Goal: Task Accomplishment & Management: Manage account settings

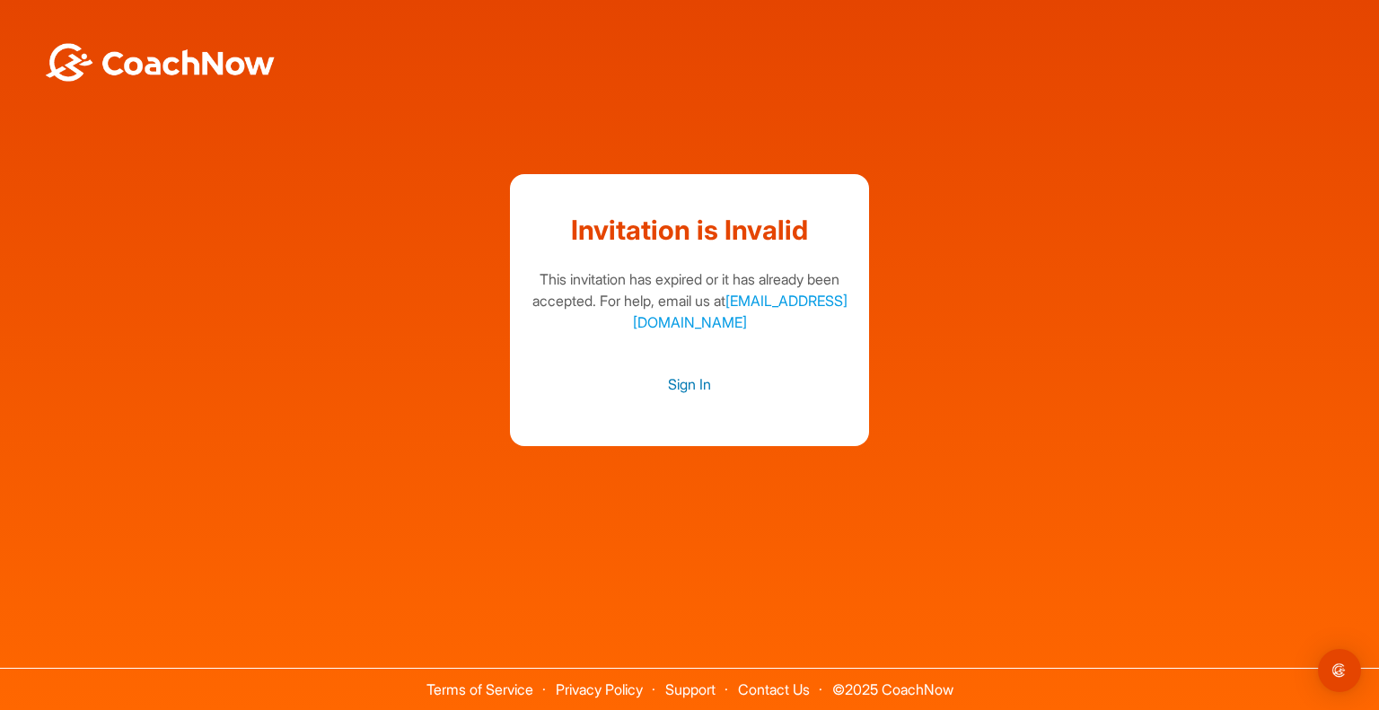
click at [702, 380] on link "Sign In" at bounding box center [689, 384] width 323 height 23
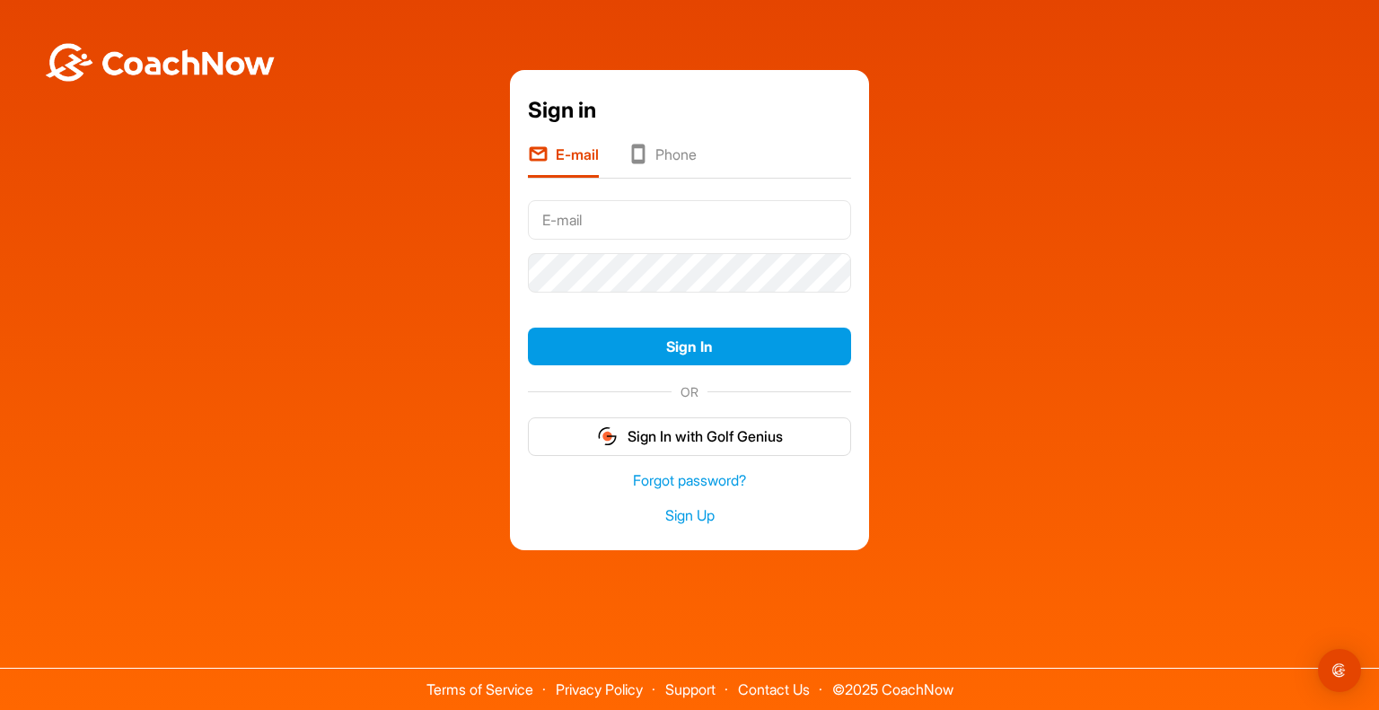
click at [617, 215] on input "text" at bounding box center [689, 220] width 323 height 40
click at [553, 217] on input "text" at bounding box center [689, 220] width 323 height 40
click at [643, 161] on icon at bounding box center [638, 156] width 21 height 24
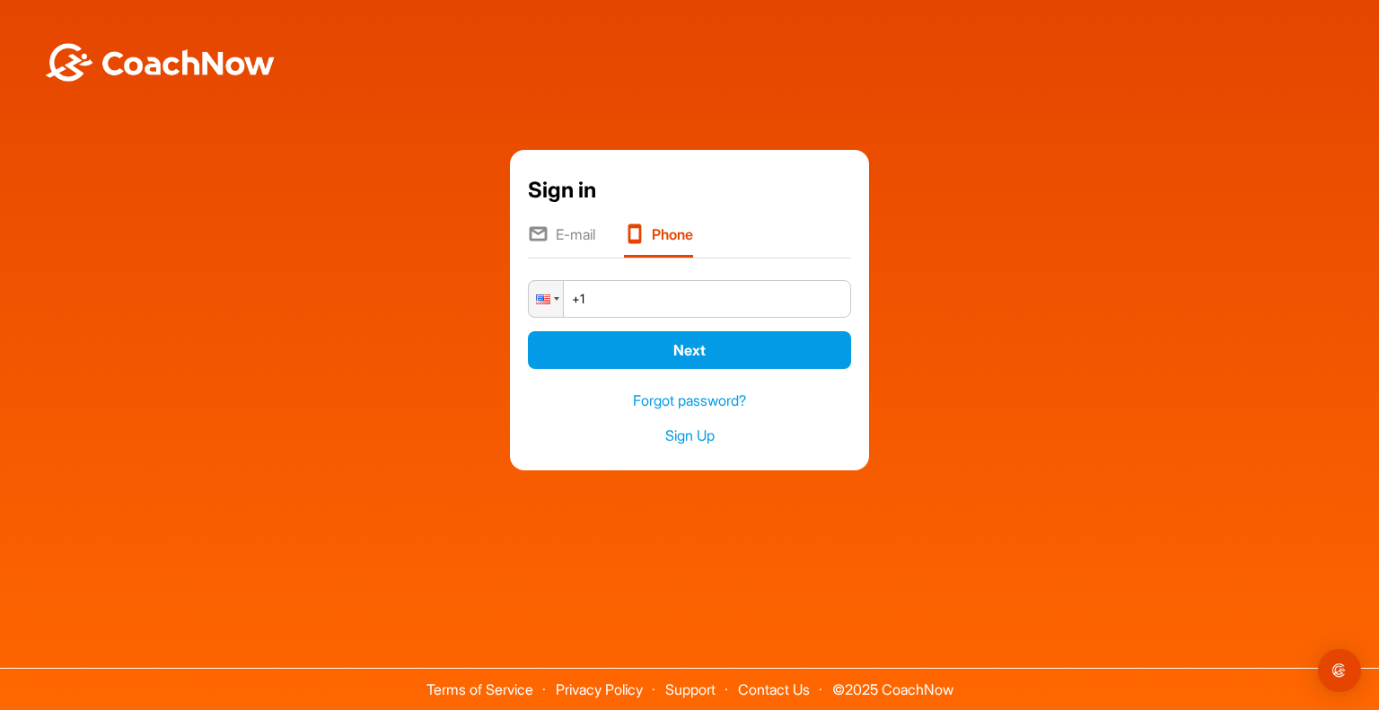
click at [578, 227] on li "E-mail" at bounding box center [561, 241] width 67 height 34
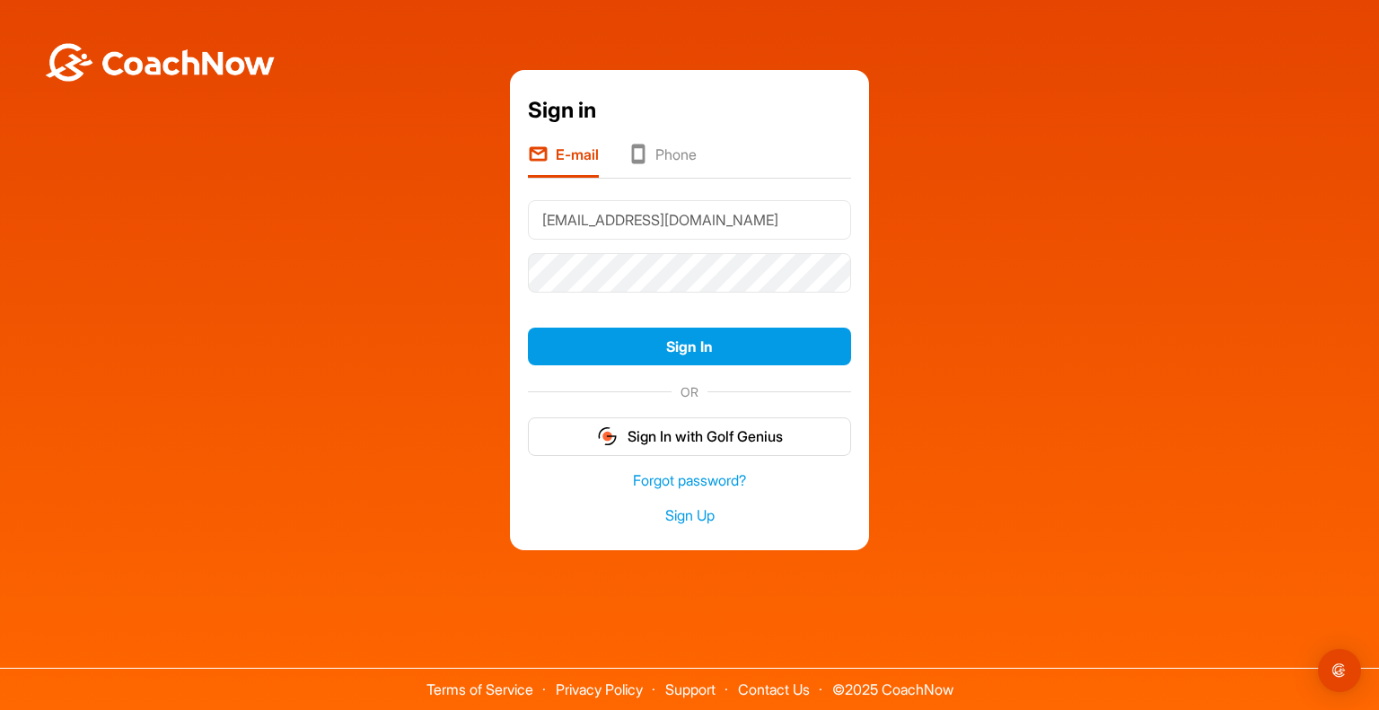
type input "[EMAIL_ADDRESS][DOMAIN_NAME]"
click at [654, 319] on form "fistewartnew@hotmail.com Sign In OR Sign In with Golf Genius" at bounding box center [689, 324] width 323 height 263
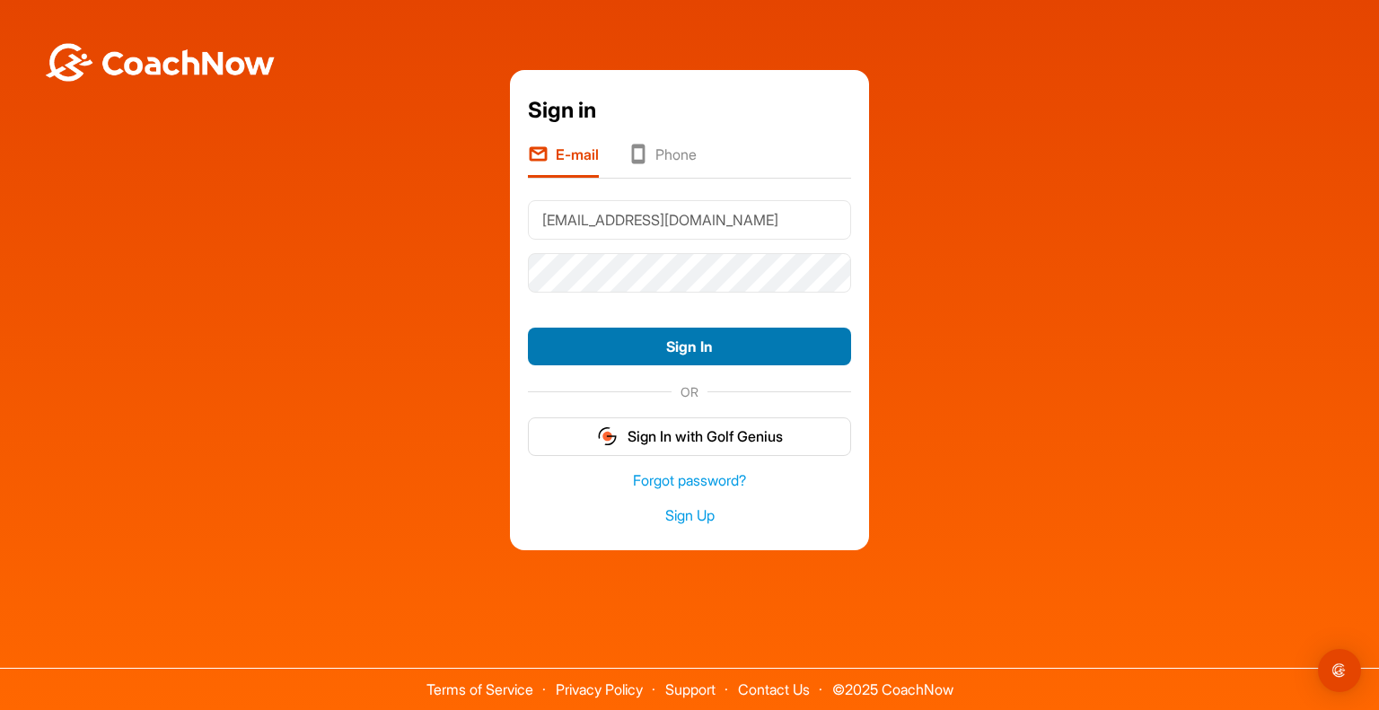
click at [621, 350] on button "Sign In" at bounding box center [689, 347] width 323 height 39
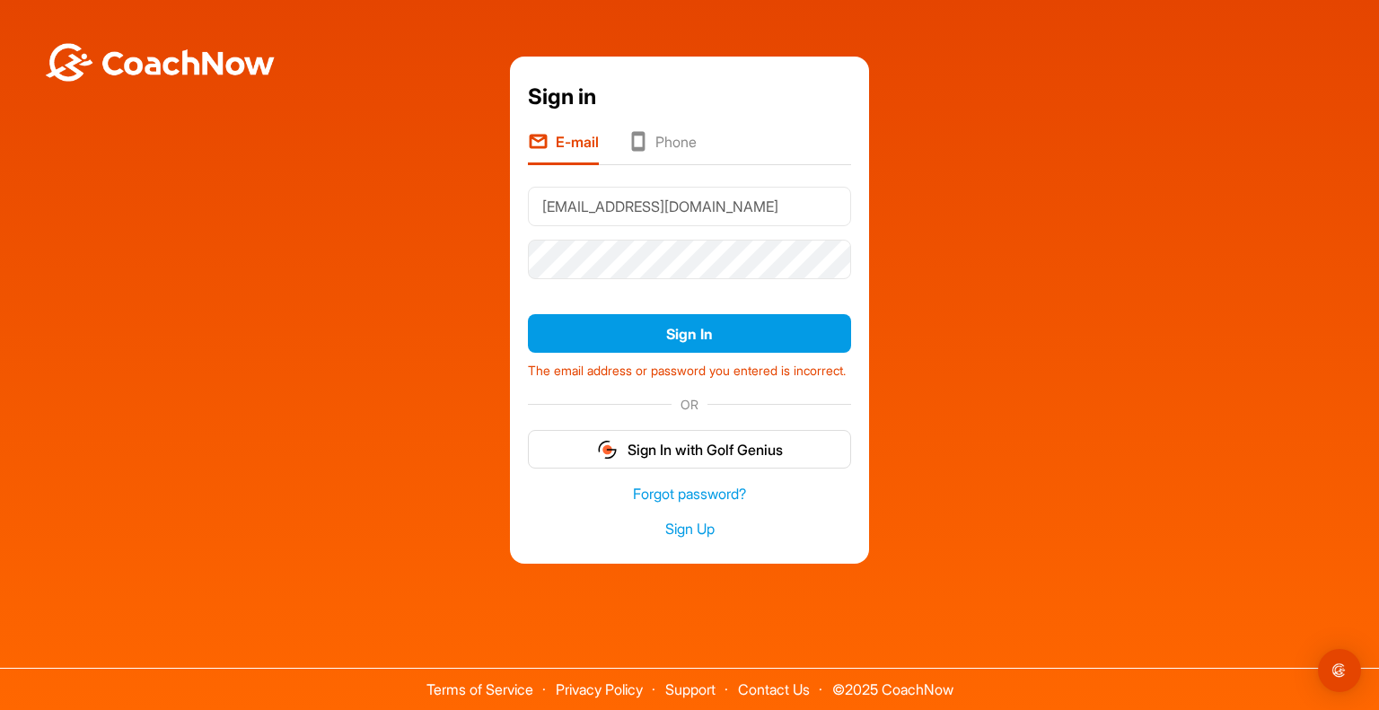
click at [851, 290] on div "Sign in E-mail Phone fistewartnew@hotmail.com Sign In The email address or pass…" at bounding box center [689, 310] width 359 height 506
click at [453, 253] on div "Sign in E-mail Phone fistewartnew@hotmail.com Sign In The email address or pass…" at bounding box center [689, 310] width 1361 height 506
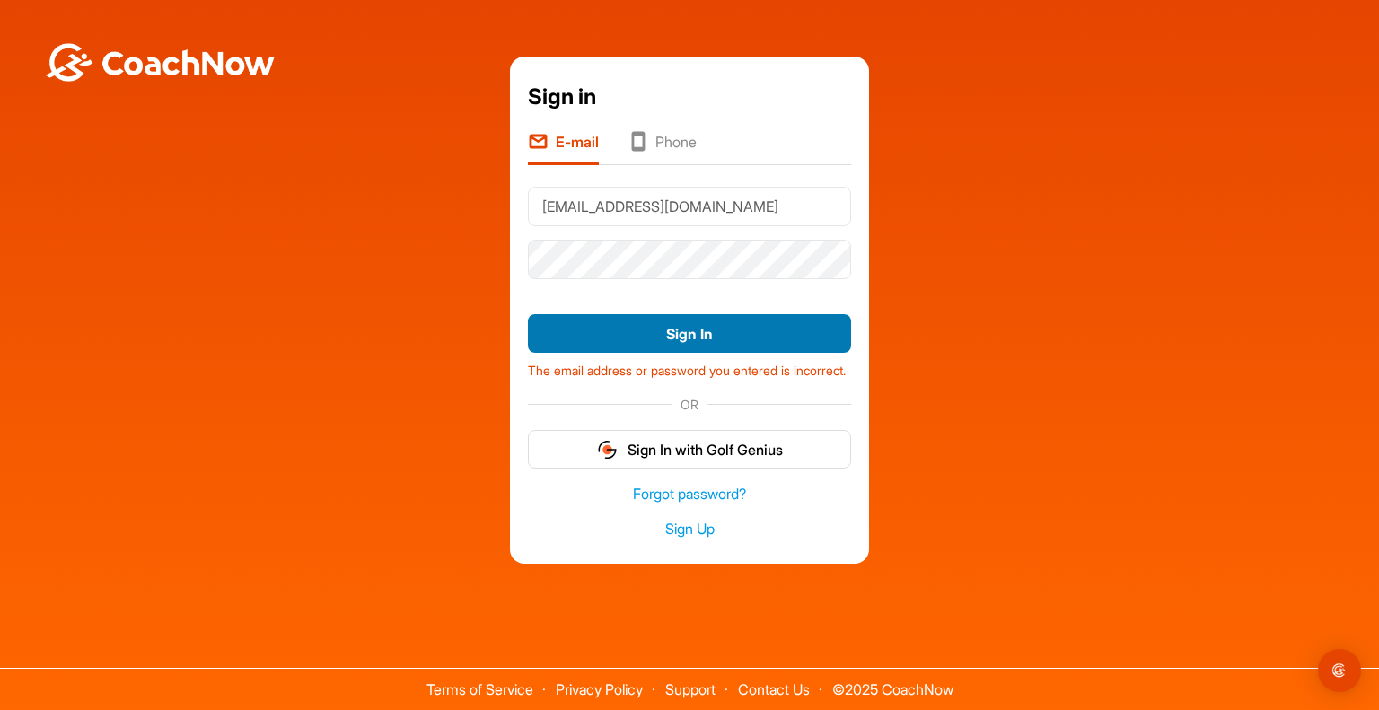
click at [591, 327] on button "Sign In" at bounding box center [689, 333] width 323 height 39
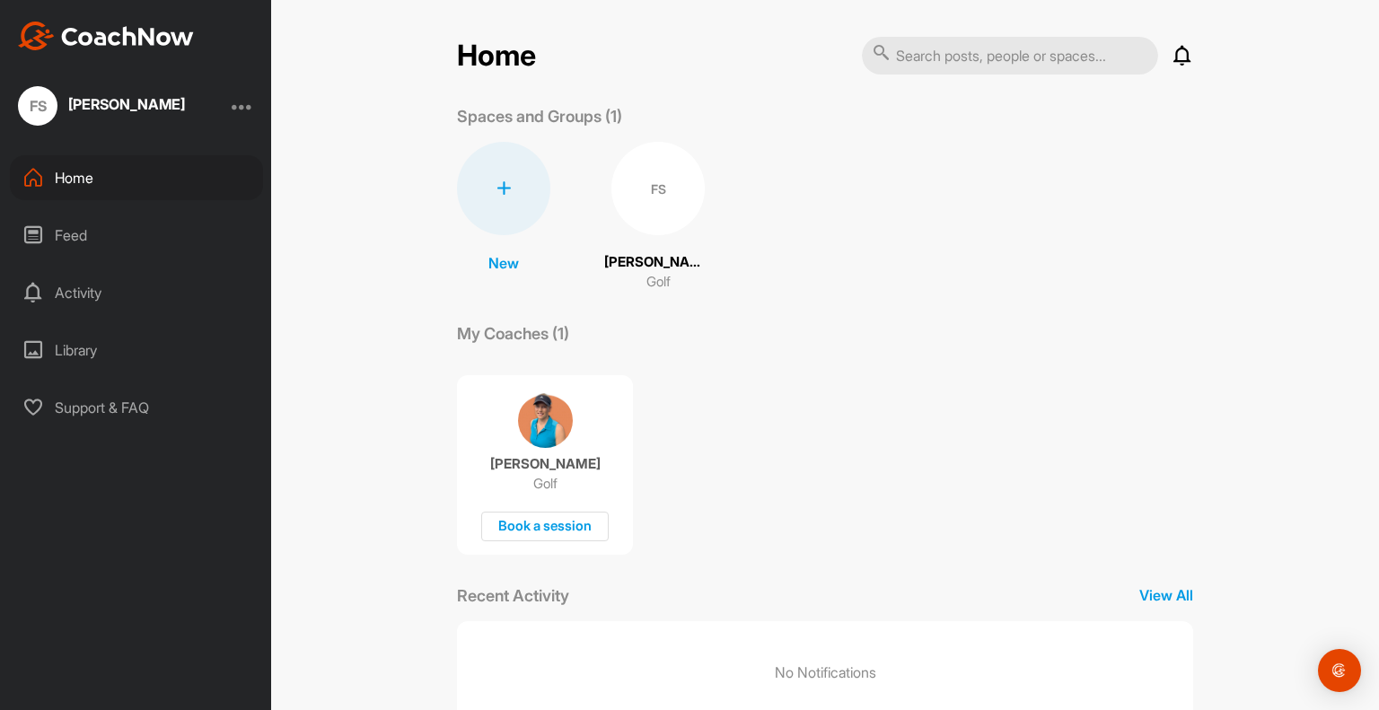
click at [652, 178] on div "FS" at bounding box center [658, 188] width 93 height 93
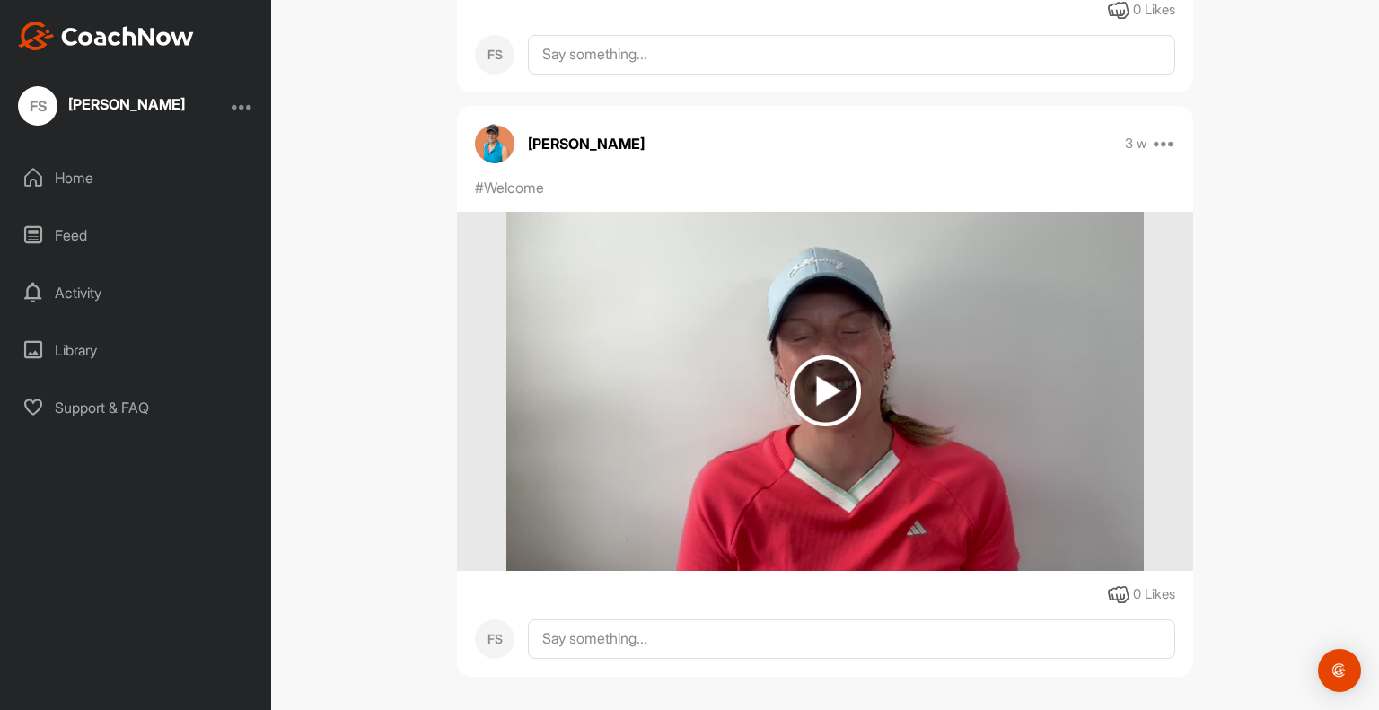
scroll to position [783, 0]
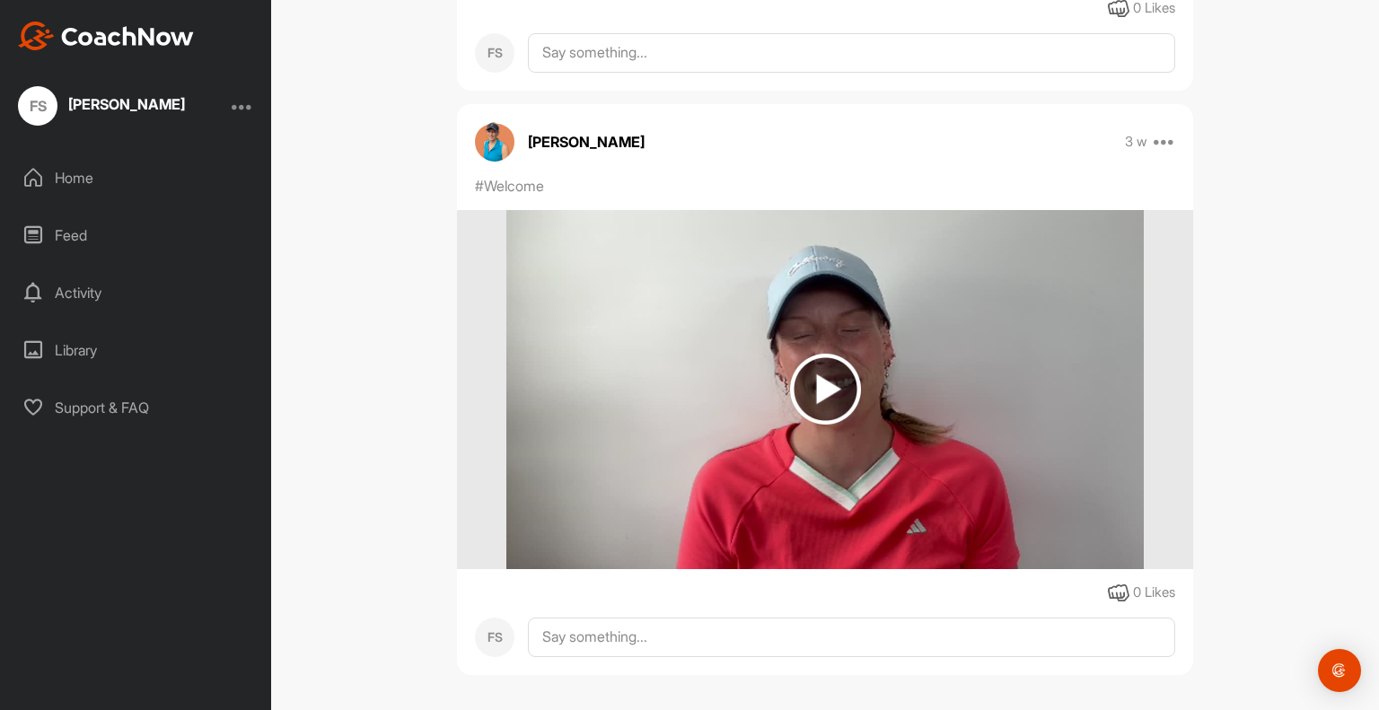
click at [810, 397] on img at bounding box center [825, 389] width 71 height 71
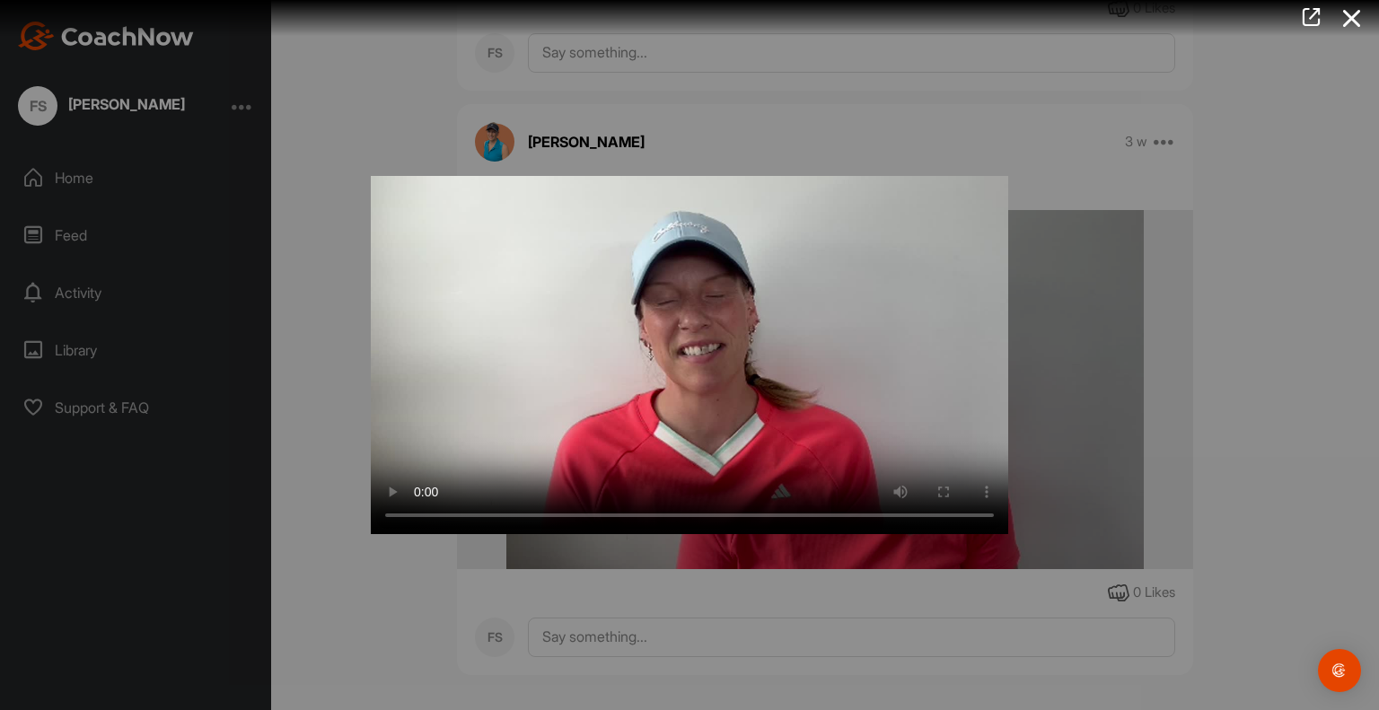
click at [83, 292] on div at bounding box center [689, 355] width 1379 height 710
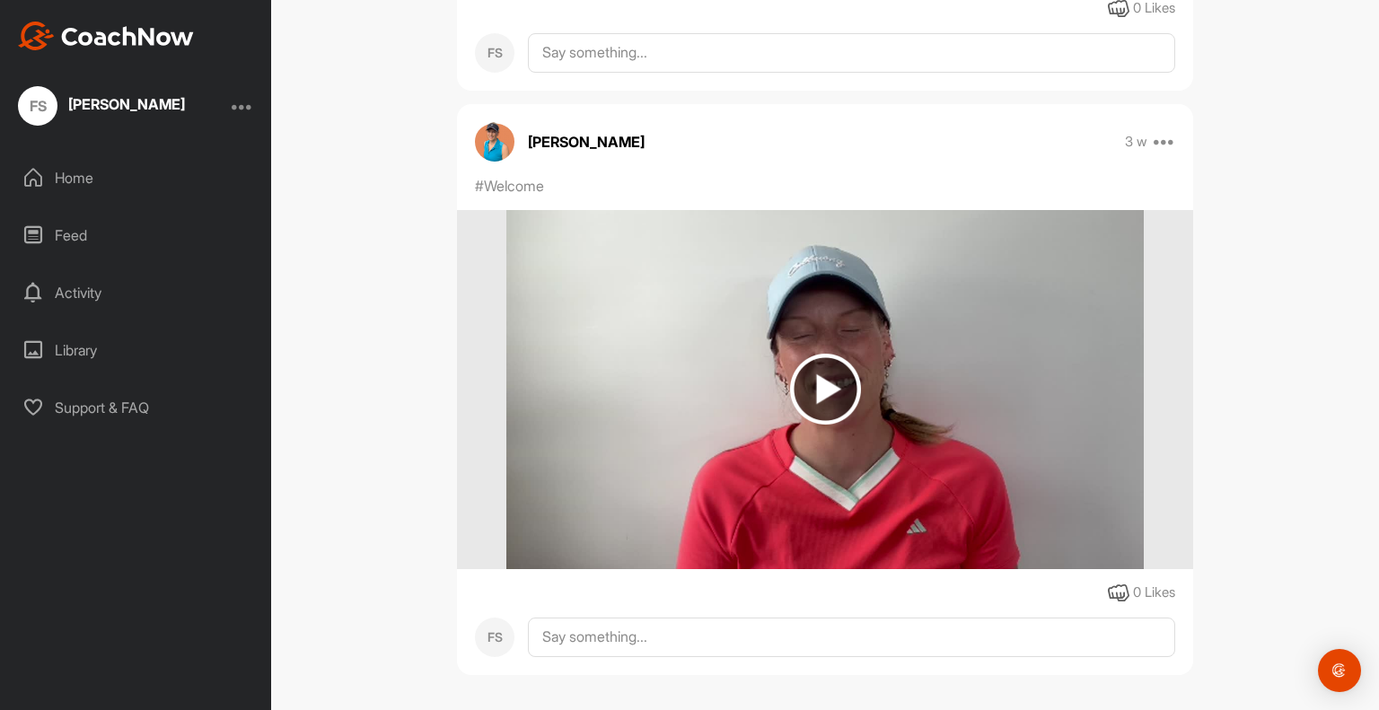
click at [83, 292] on div "Activity" at bounding box center [136, 292] width 253 height 45
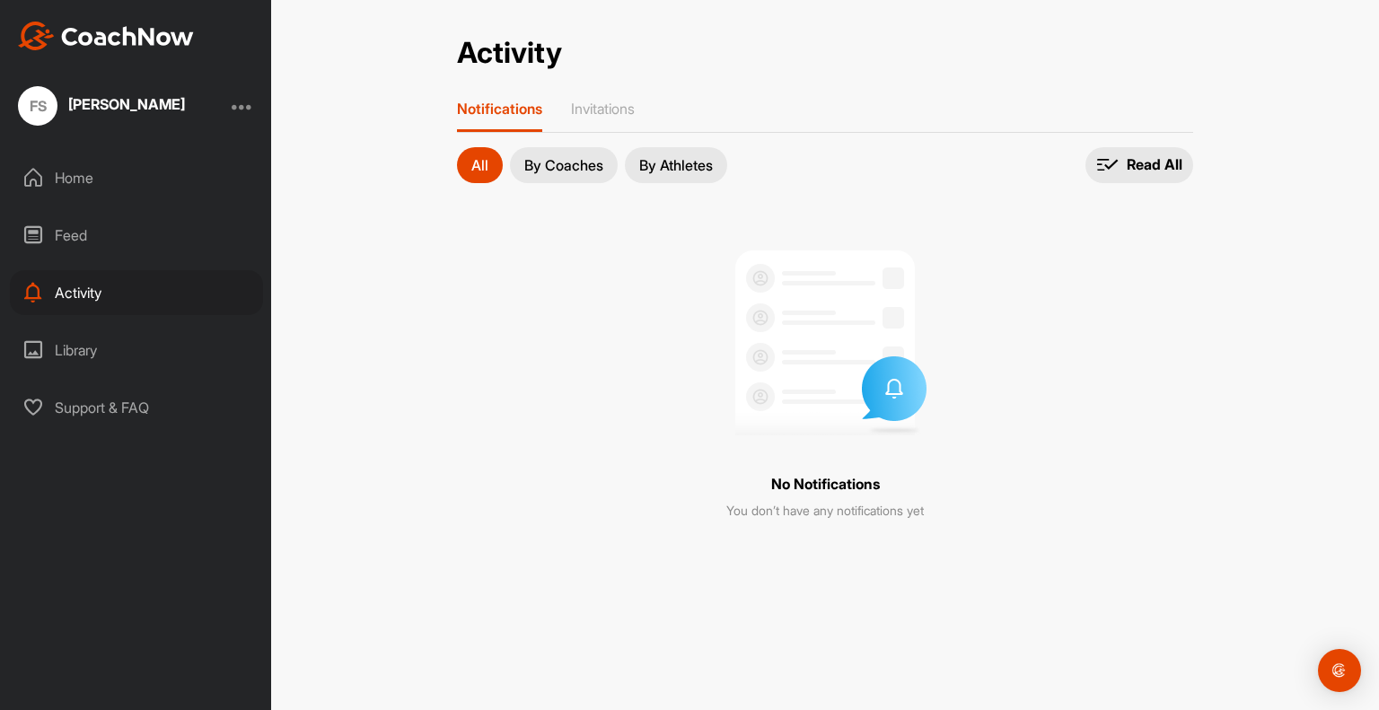
click at [72, 347] on div "Library" at bounding box center [136, 350] width 253 height 45
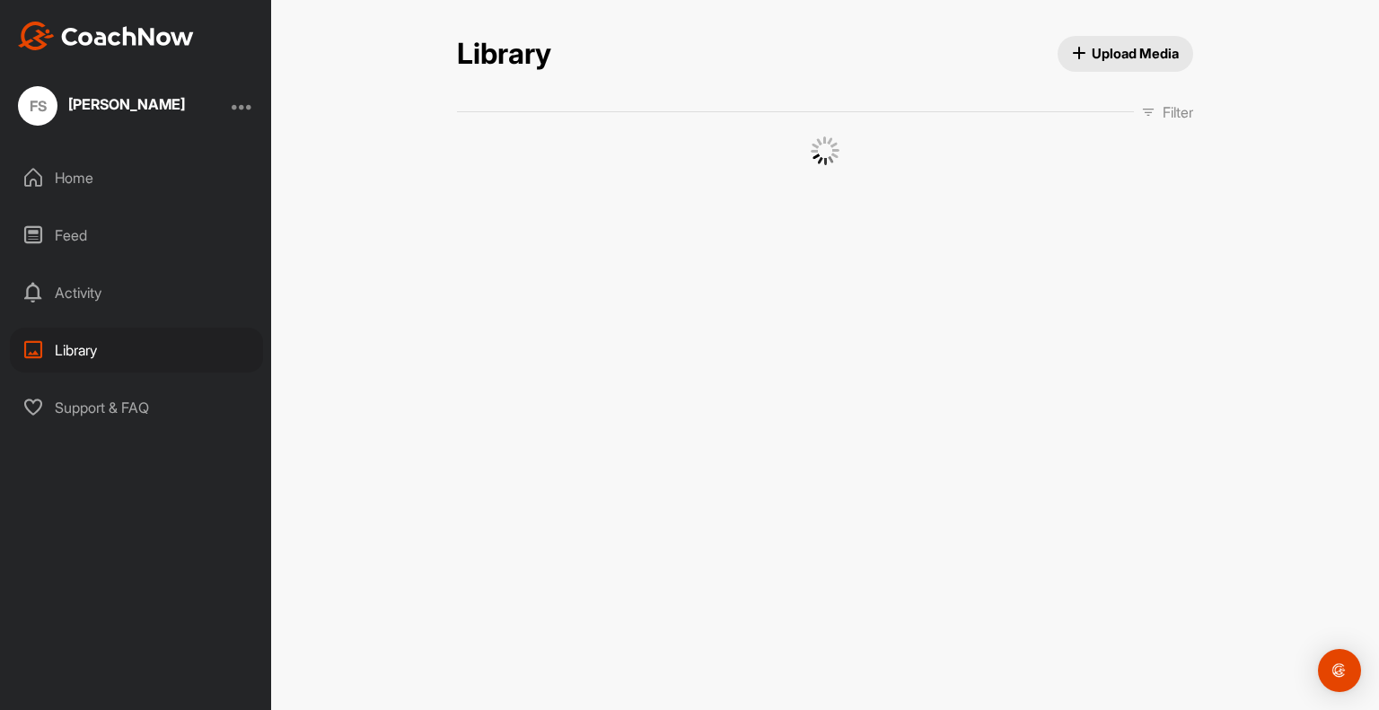
click at [72, 347] on div "Library" at bounding box center [136, 350] width 253 height 45
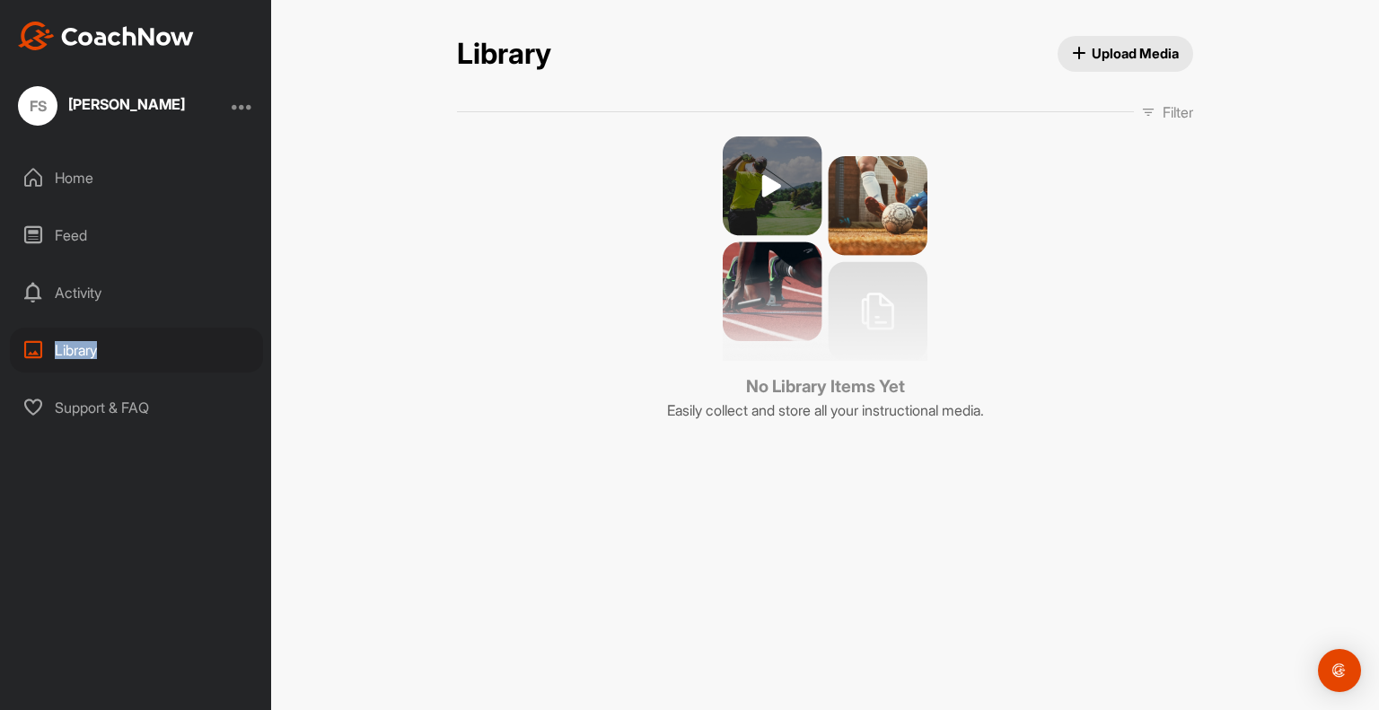
click at [72, 347] on div "Library" at bounding box center [136, 350] width 253 height 45
click at [39, 106] on div "FS" at bounding box center [38, 106] width 40 height 40
click at [93, 106] on div "[PERSON_NAME]" at bounding box center [126, 104] width 117 height 14
click at [244, 102] on div at bounding box center [243, 106] width 22 height 22
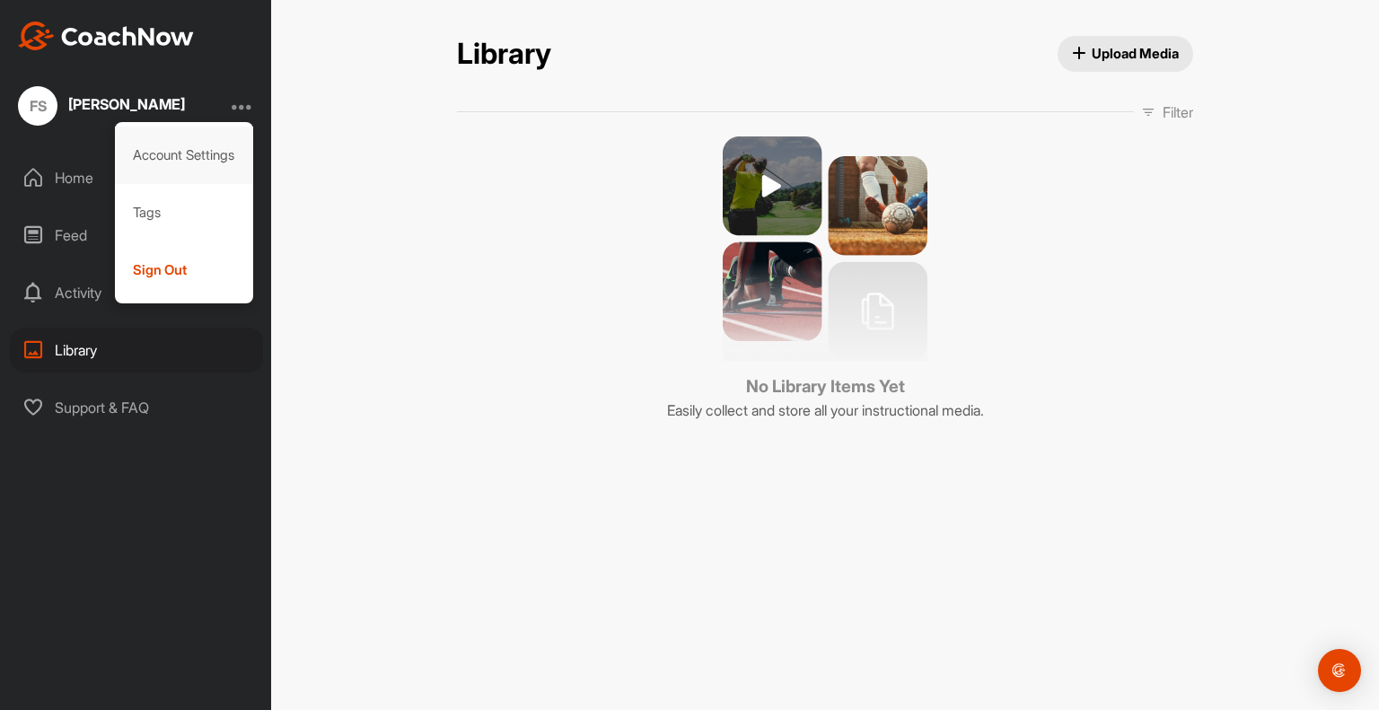
click at [196, 147] on div "Account Settings" at bounding box center [184, 155] width 139 height 57
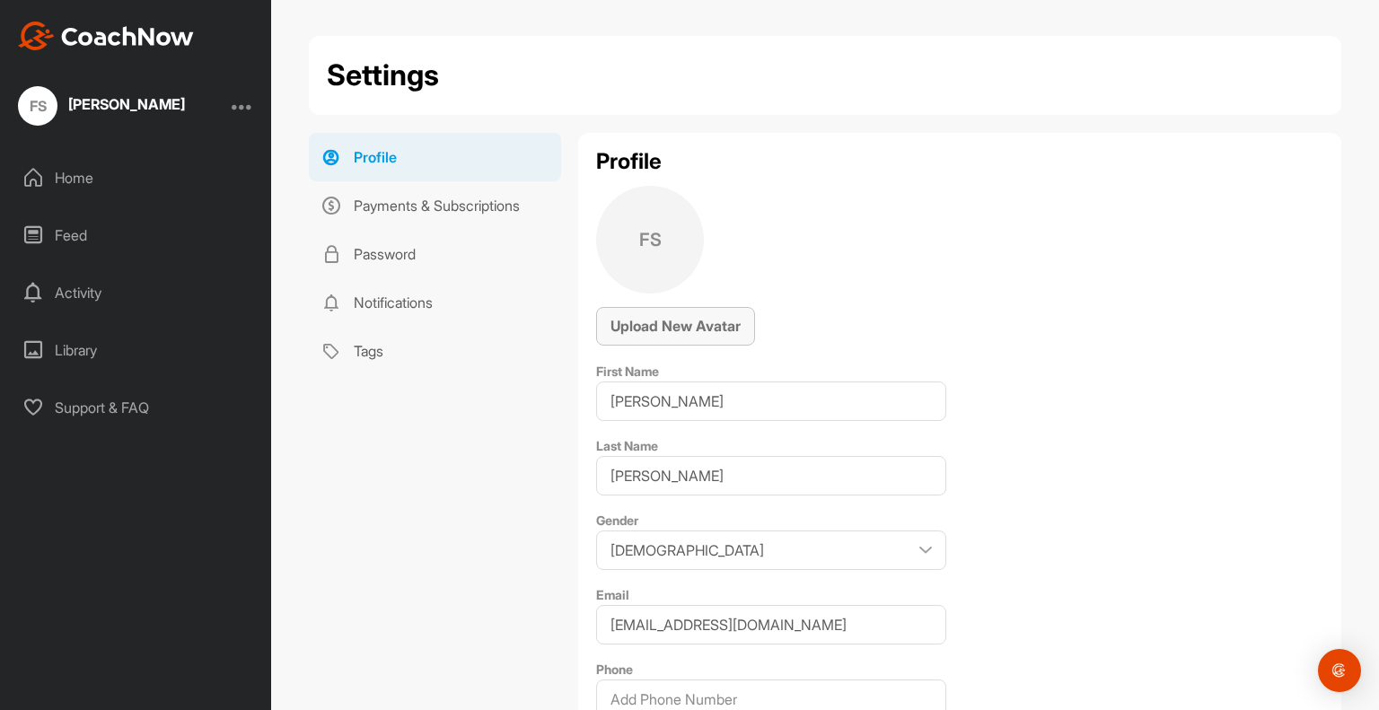
click at [672, 322] on span "Upload New Avatar" at bounding box center [676, 326] width 130 height 18
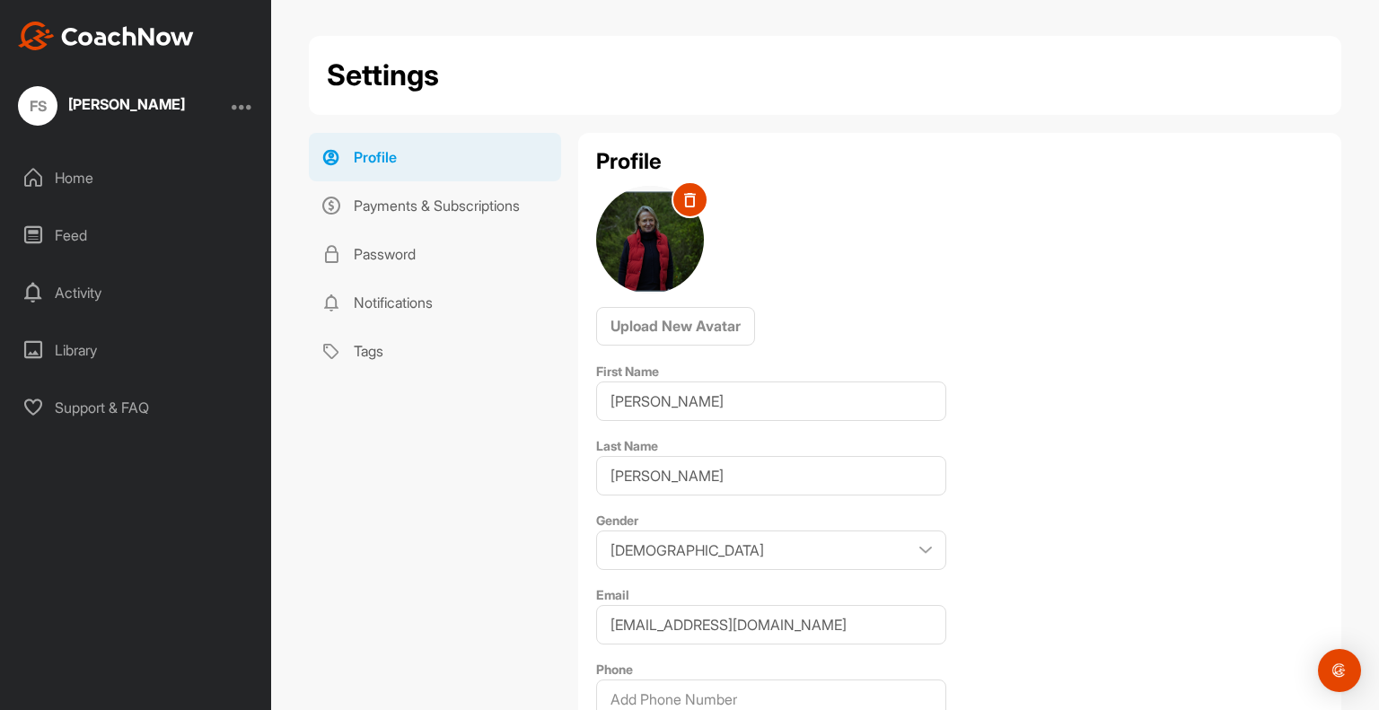
click at [471, 28] on div "Settings Profile Payments & Subscriptions Password Notifications Tags Profile P…" at bounding box center [825, 355] width 1108 height 710
click at [919, 537] on select "[DEMOGRAPHIC_DATA] [DEMOGRAPHIC_DATA]" at bounding box center [771, 551] width 350 height 40
select select "[DEMOGRAPHIC_DATA]"
click at [596, 531] on select "[DEMOGRAPHIC_DATA] [DEMOGRAPHIC_DATA]" at bounding box center [771, 551] width 350 height 40
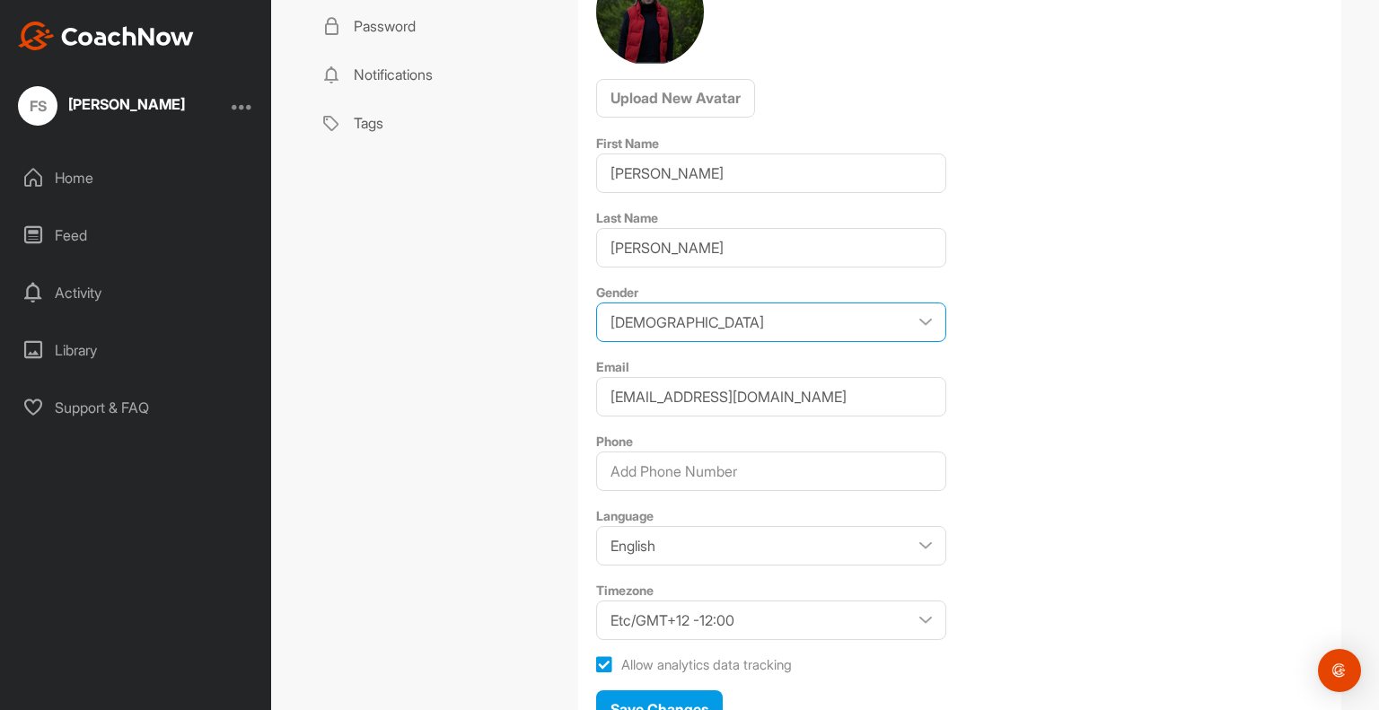
scroll to position [229, 0]
click at [640, 463] on input "Phone" at bounding box center [771, 471] width 350 height 40
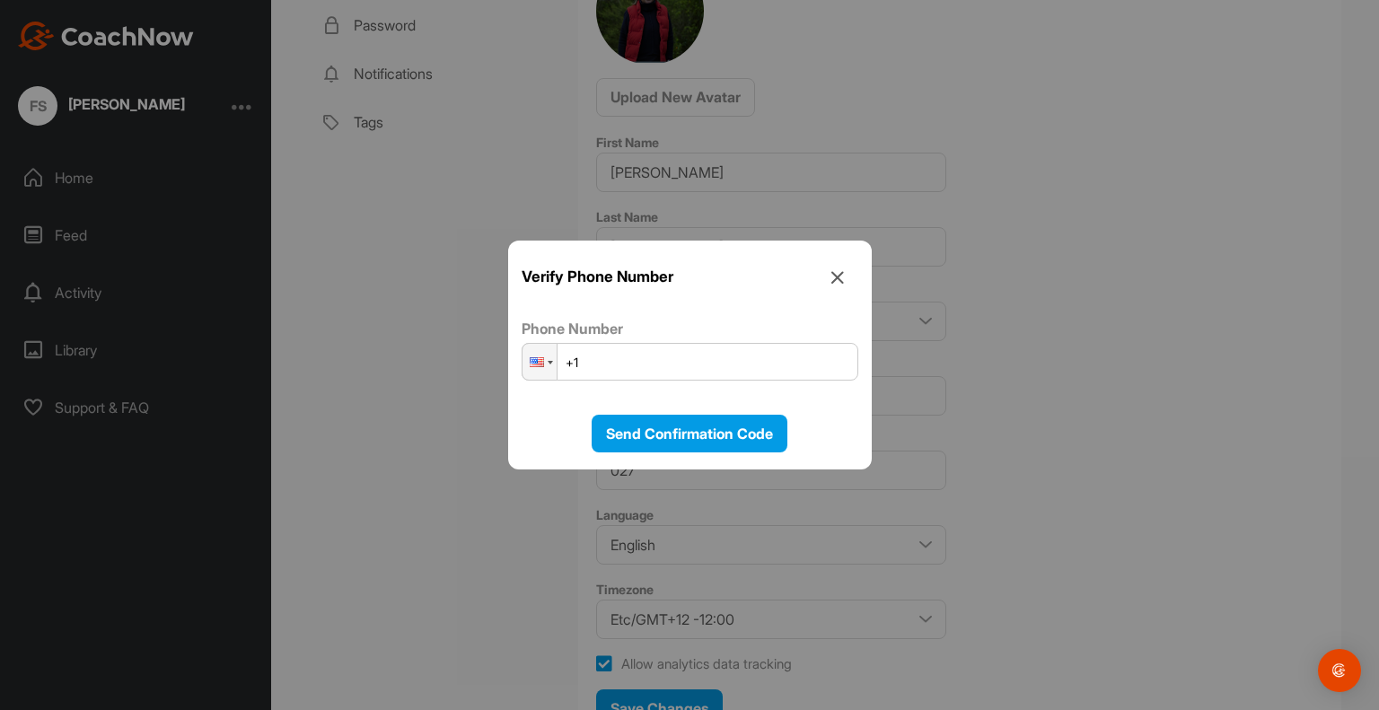
click at [639, 354] on input "+1" at bounding box center [690, 362] width 337 height 38
click at [546, 365] on div at bounding box center [540, 362] width 34 height 36
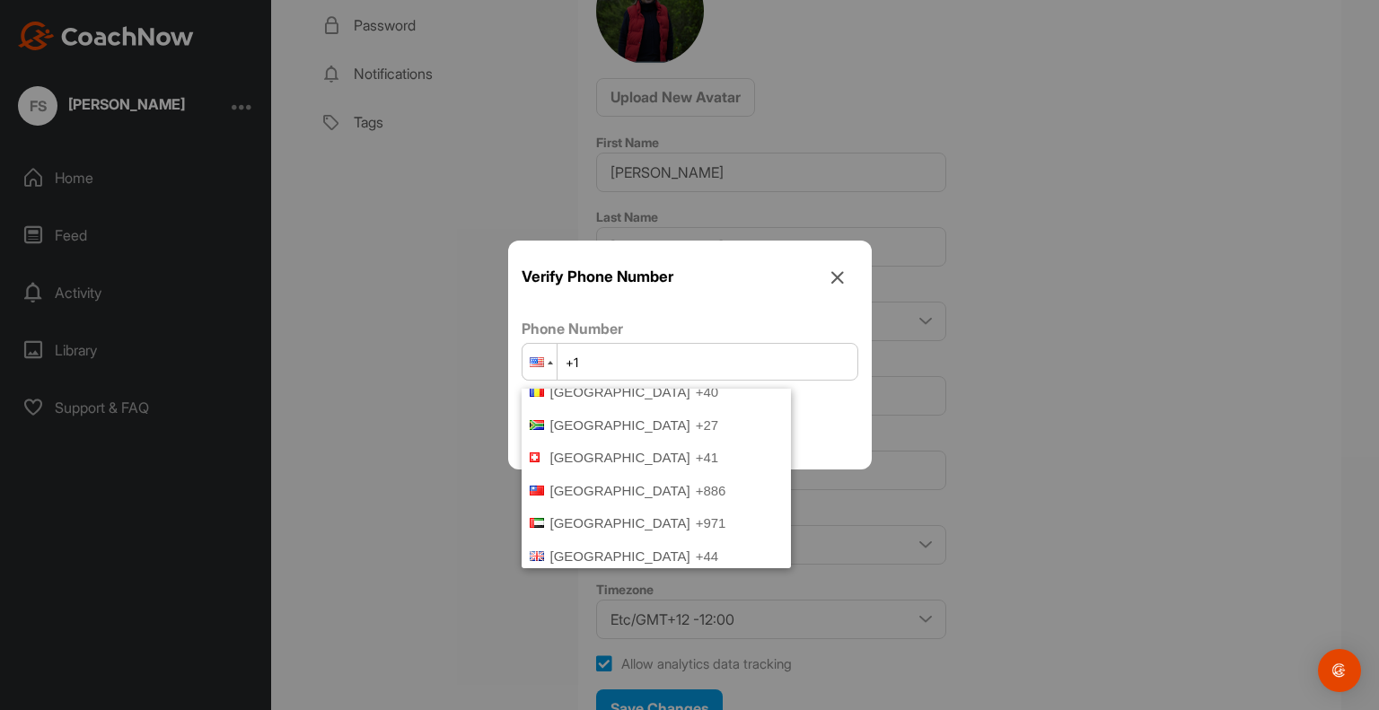
scroll to position [377, 0]
click at [848, 276] on icon at bounding box center [838, 278] width 40 height 40
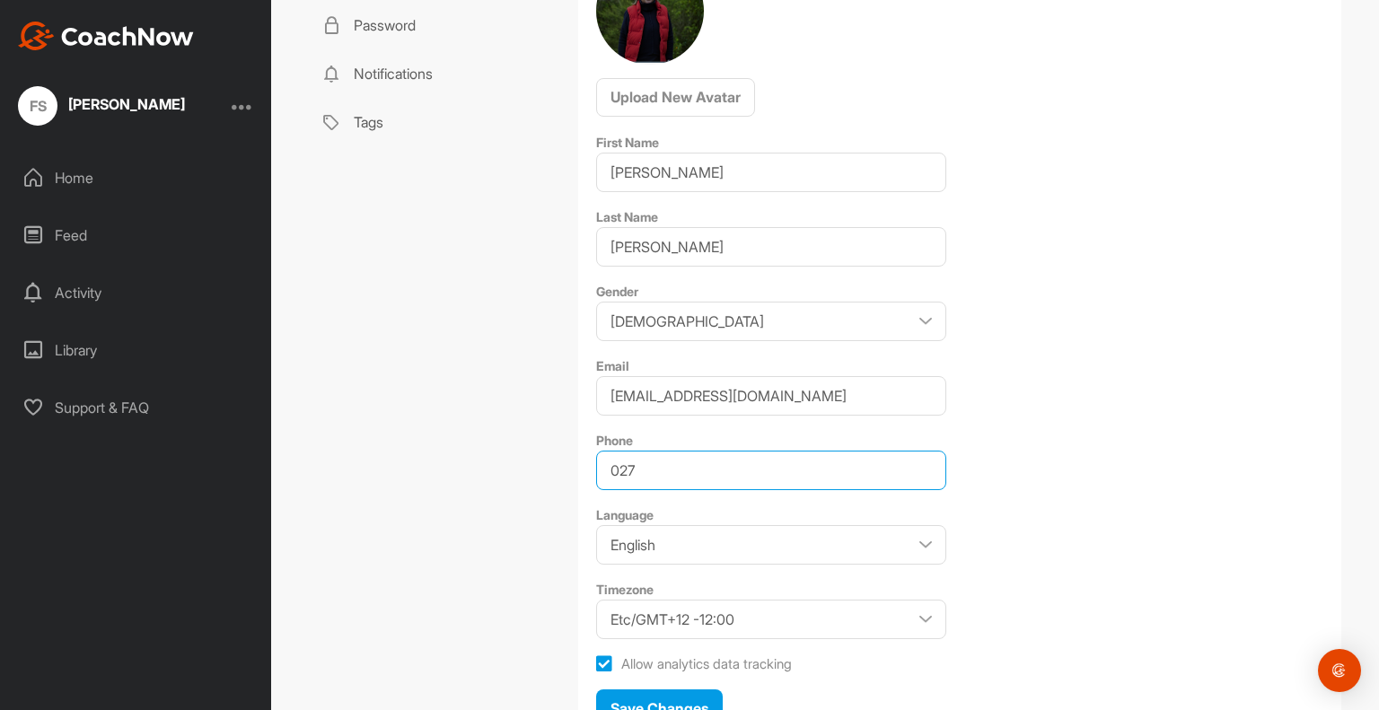
click at [678, 460] on input "027" at bounding box center [771, 471] width 350 height 40
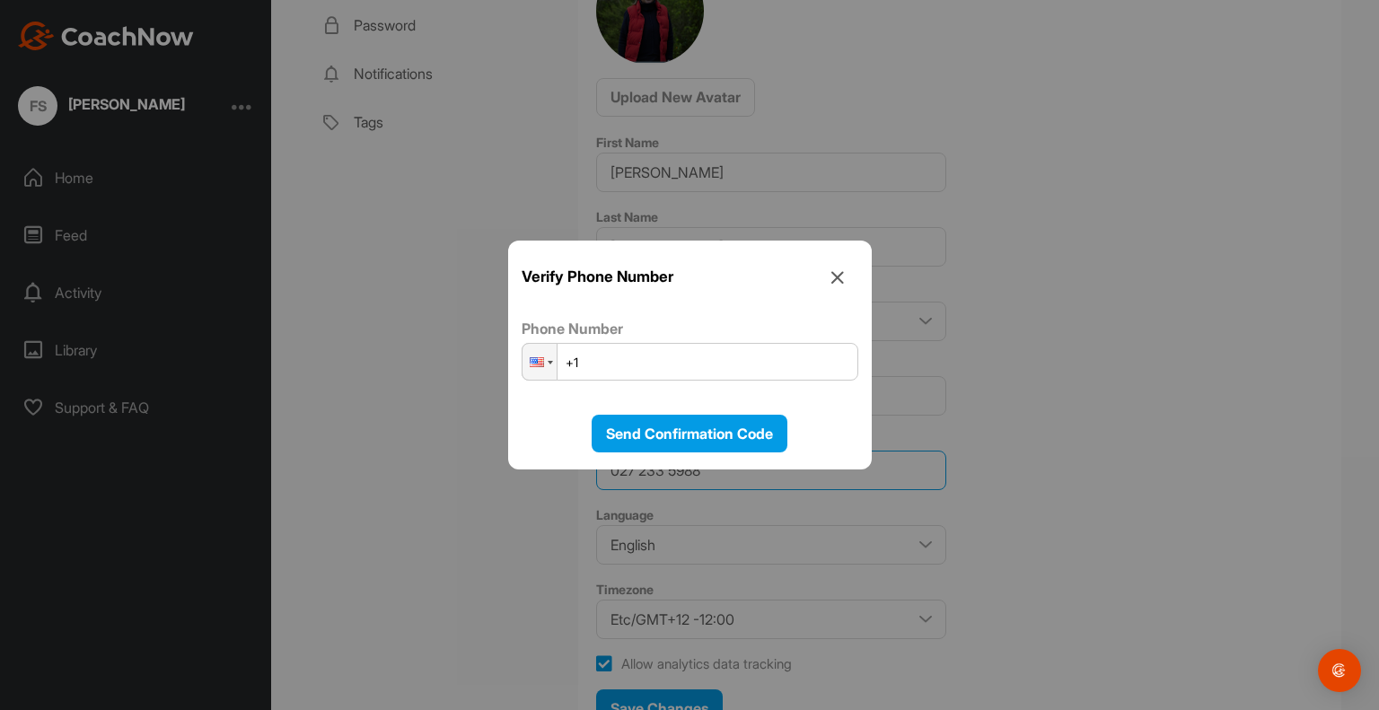
type input "027 233 5988"
click at [1119, 514] on div at bounding box center [689, 355] width 1379 height 710
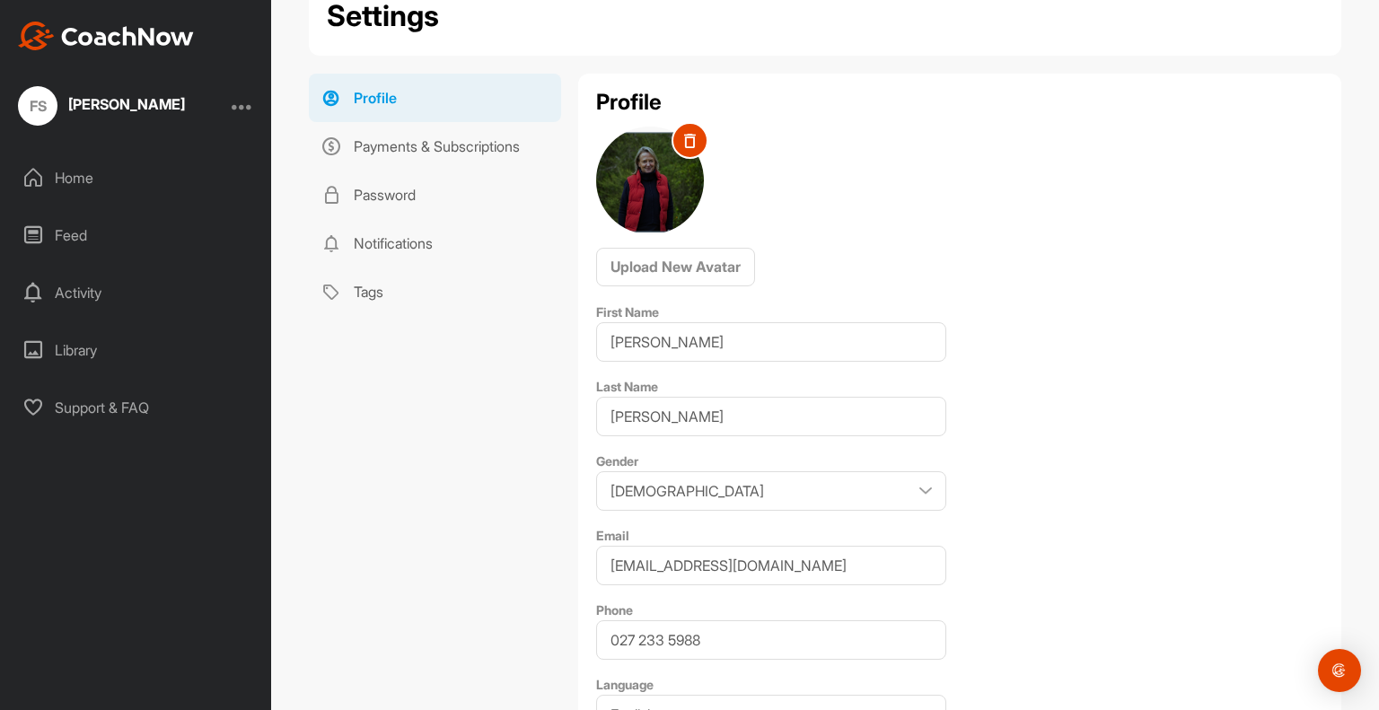
scroll to position [0, 0]
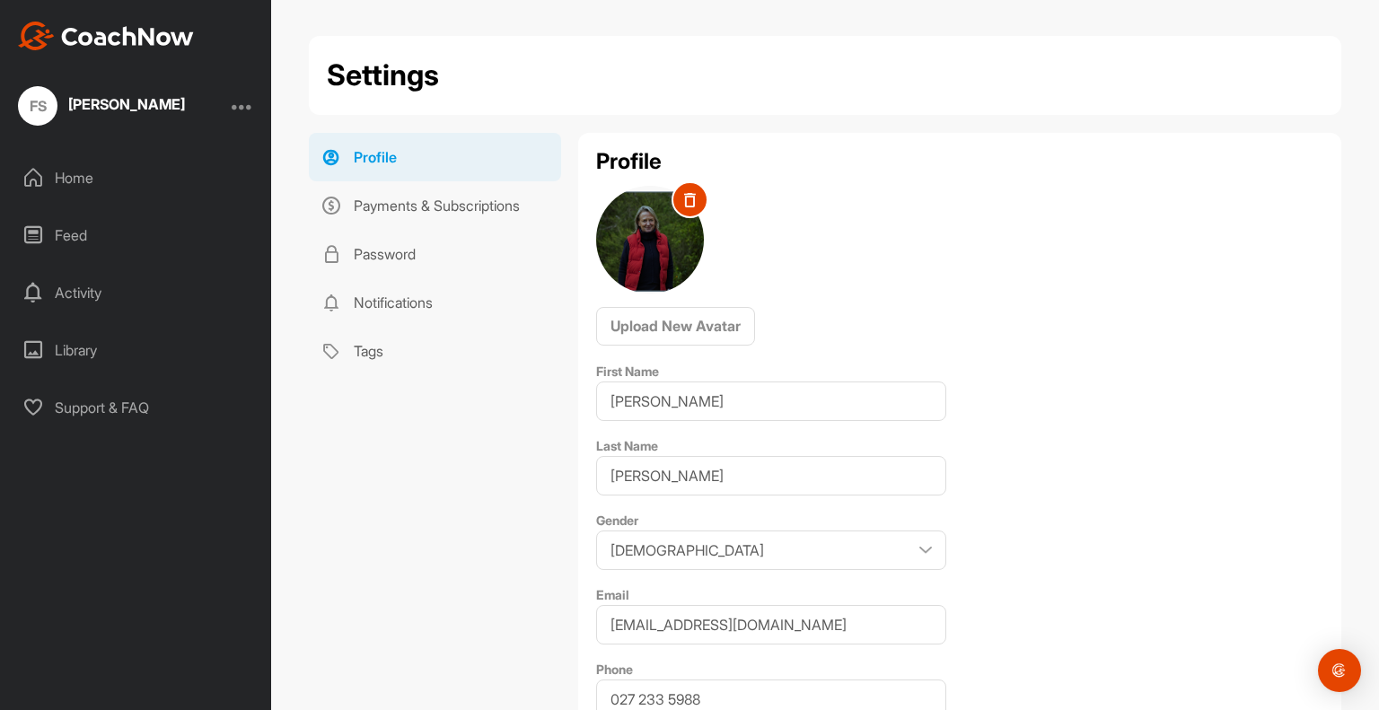
click at [81, 168] on div "Home" at bounding box center [136, 177] width 253 height 45
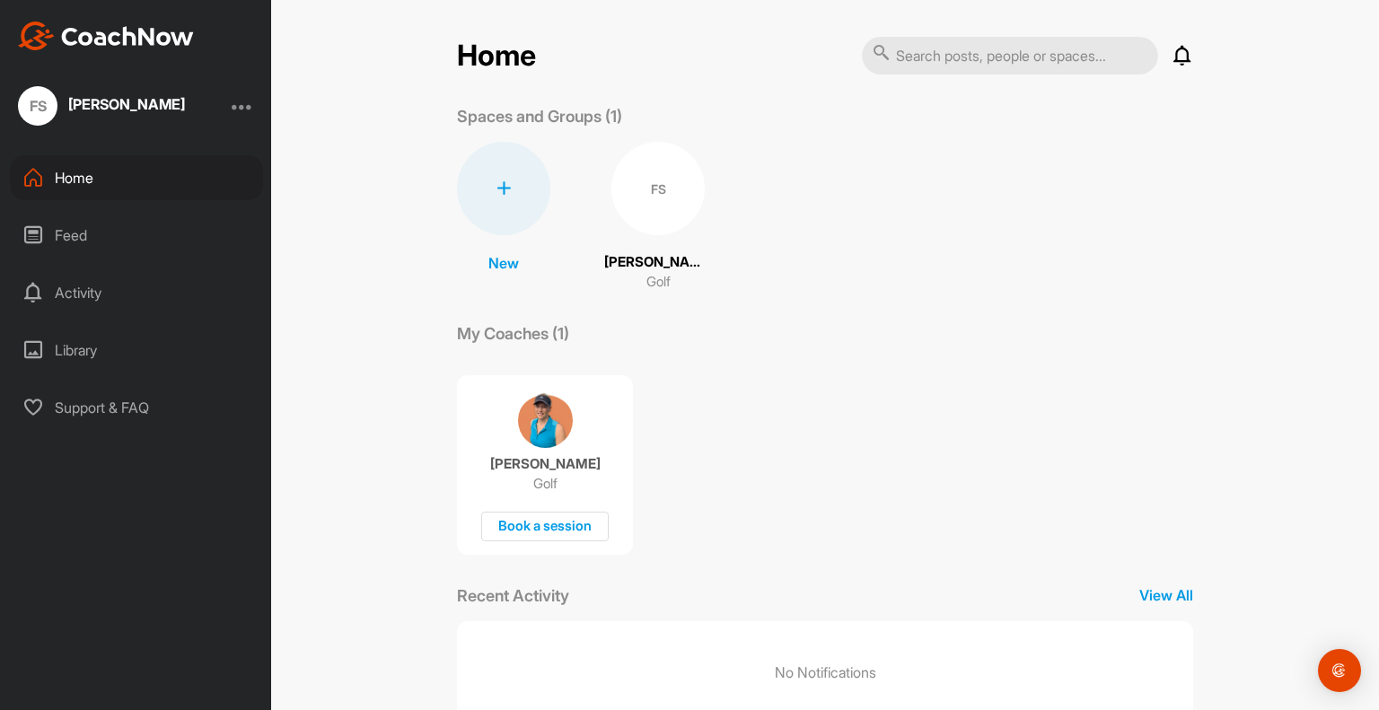
click at [633, 195] on div "FS" at bounding box center [658, 188] width 93 height 93
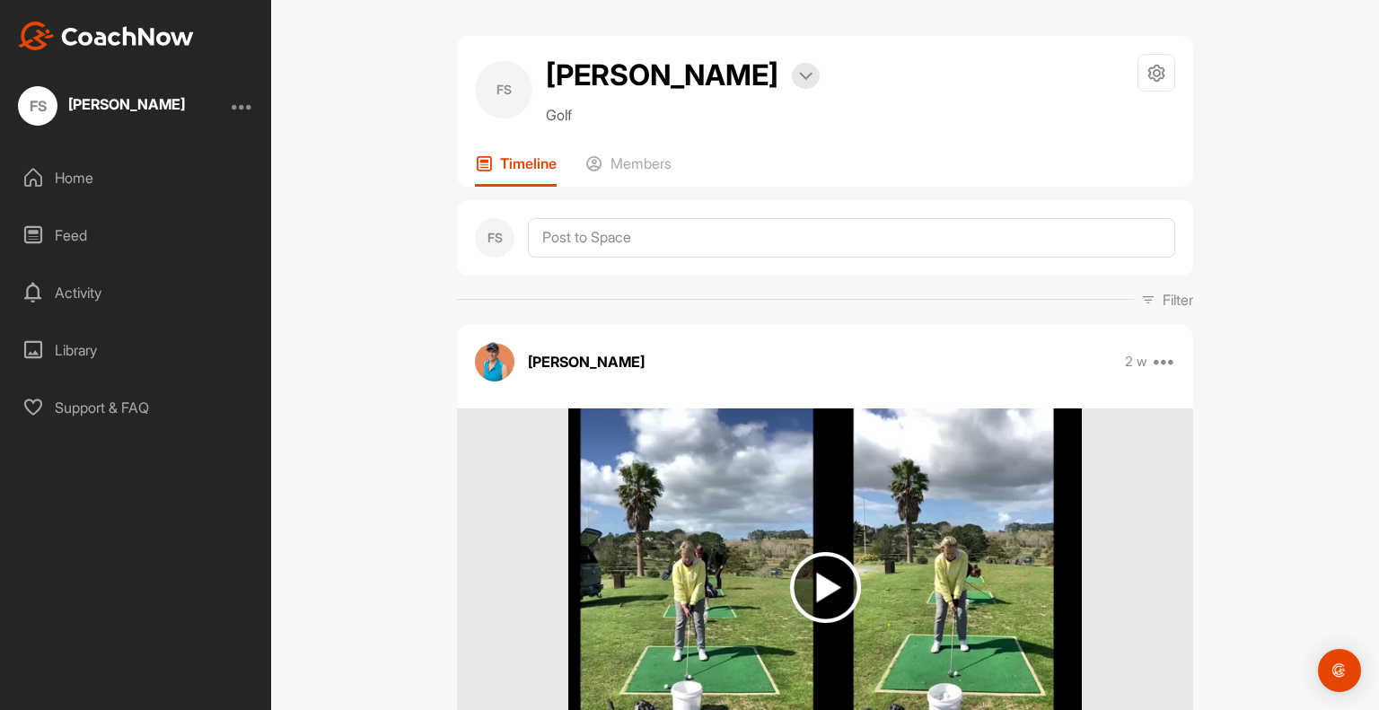
click at [62, 173] on div "Home" at bounding box center [136, 177] width 253 height 45
